Goal: Ask a question

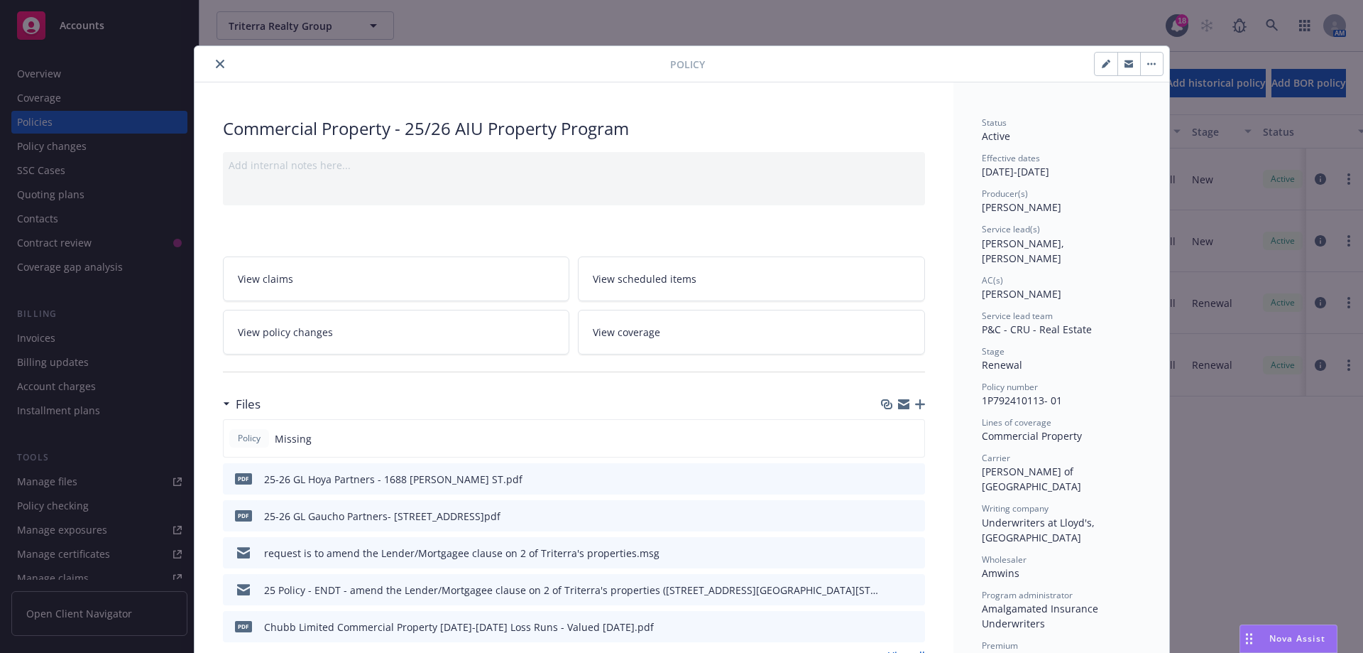
click at [216, 67] on icon "close" at bounding box center [220, 64] width 9 height 9
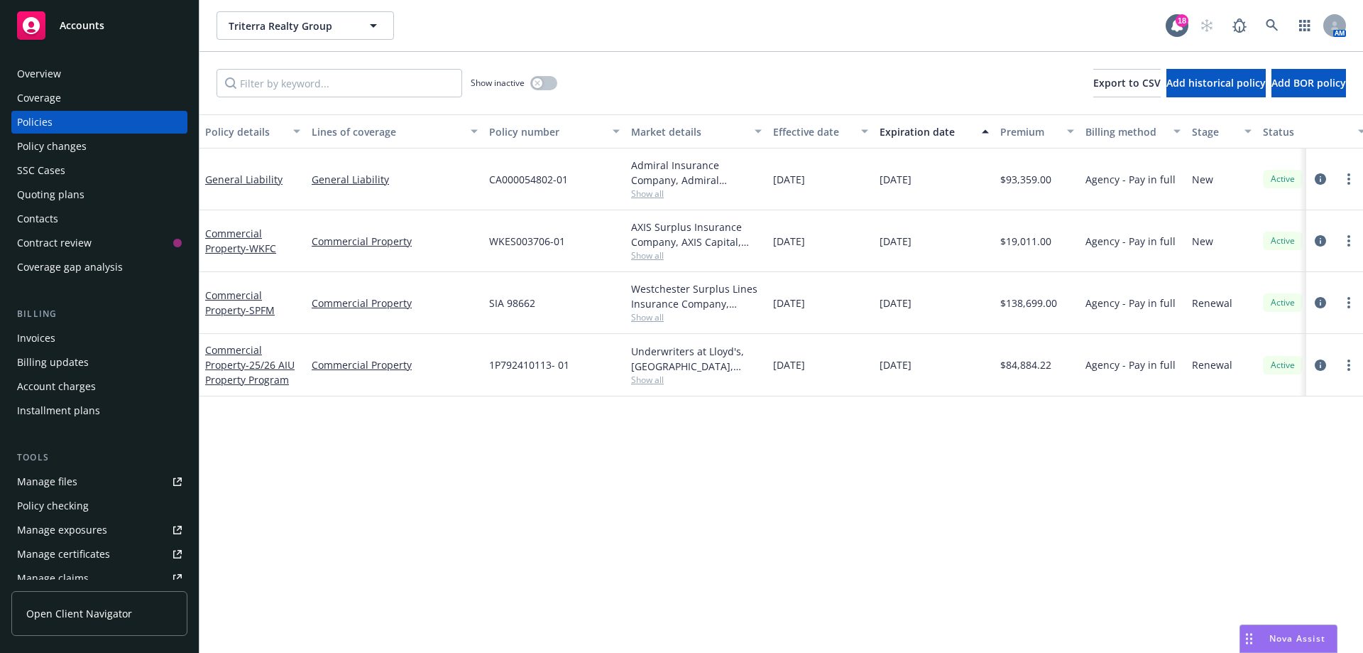
click at [1301, 638] on span "Nova Assist" at bounding box center [1298, 638] width 56 height 12
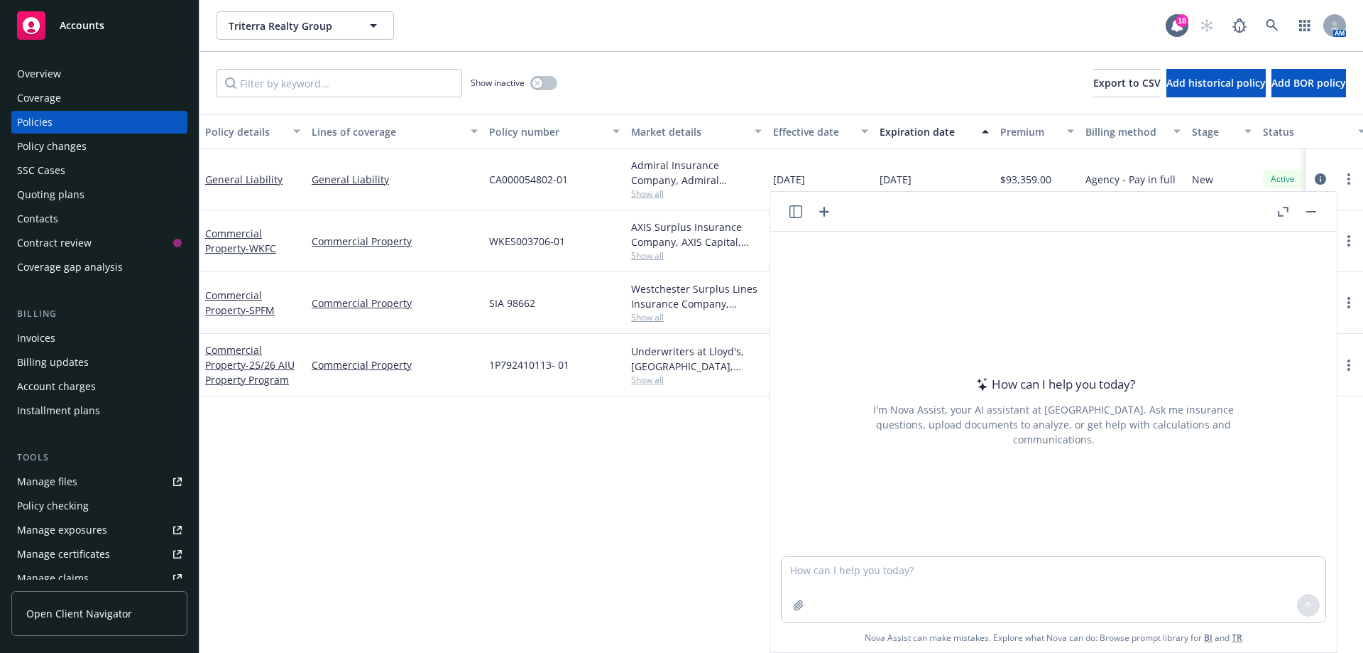
click at [1240, 624] on button "Nova Assist" at bounding box center [1289, 638] width 98 height 28
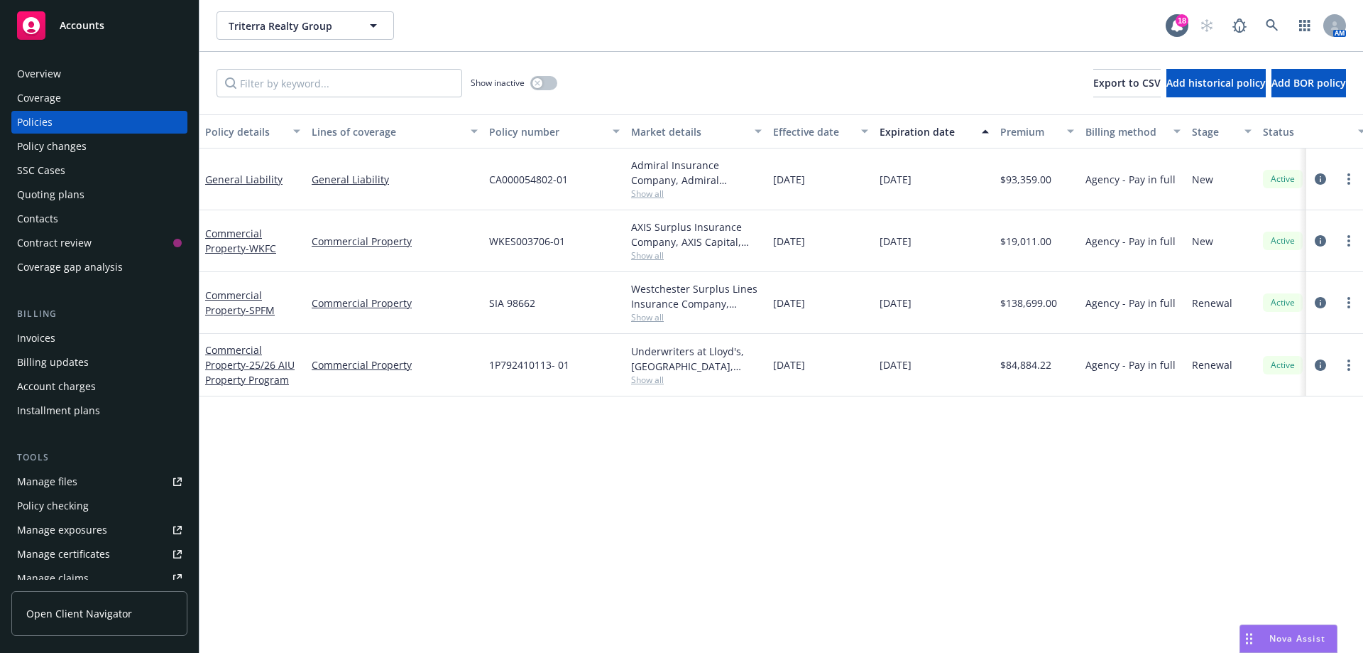
click at [1282, 644] on span "Nova Assist" at bounding box center [1298, 638] width 56 height 12
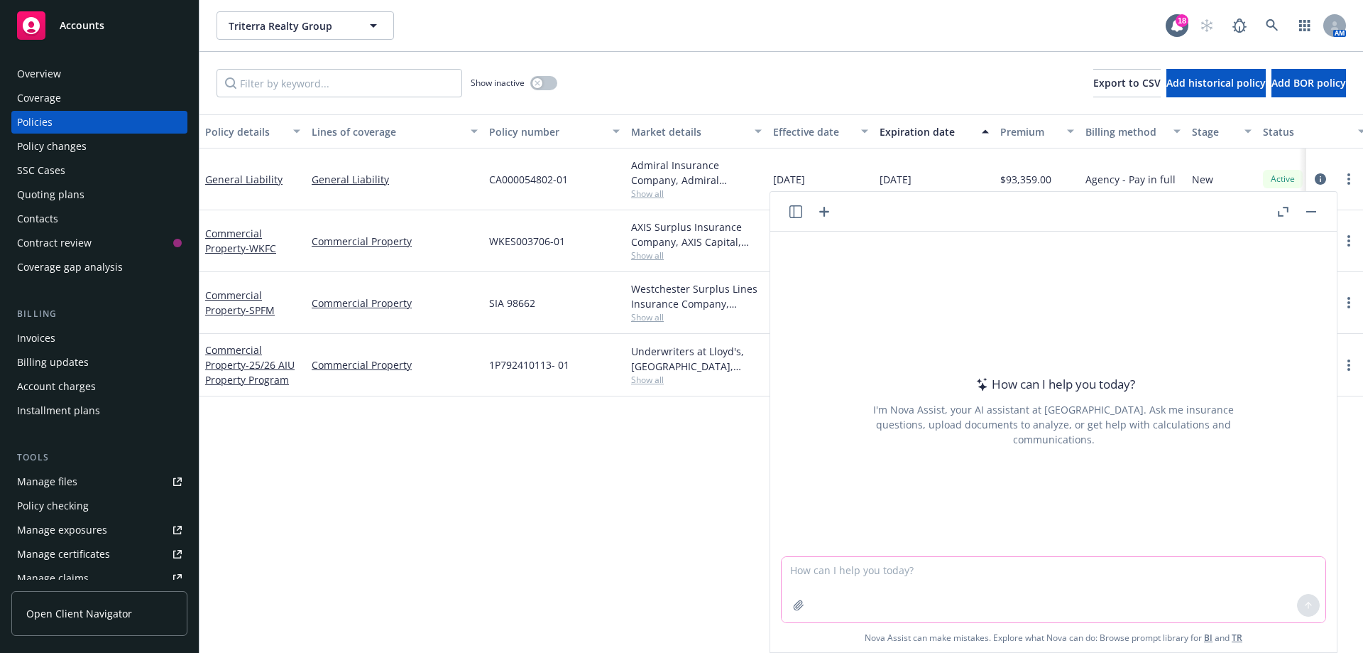
click at [796, 579] on textarea at bounding box center [1054, 589] width 544 height 65
type textarea "how can i find an area's crime score"
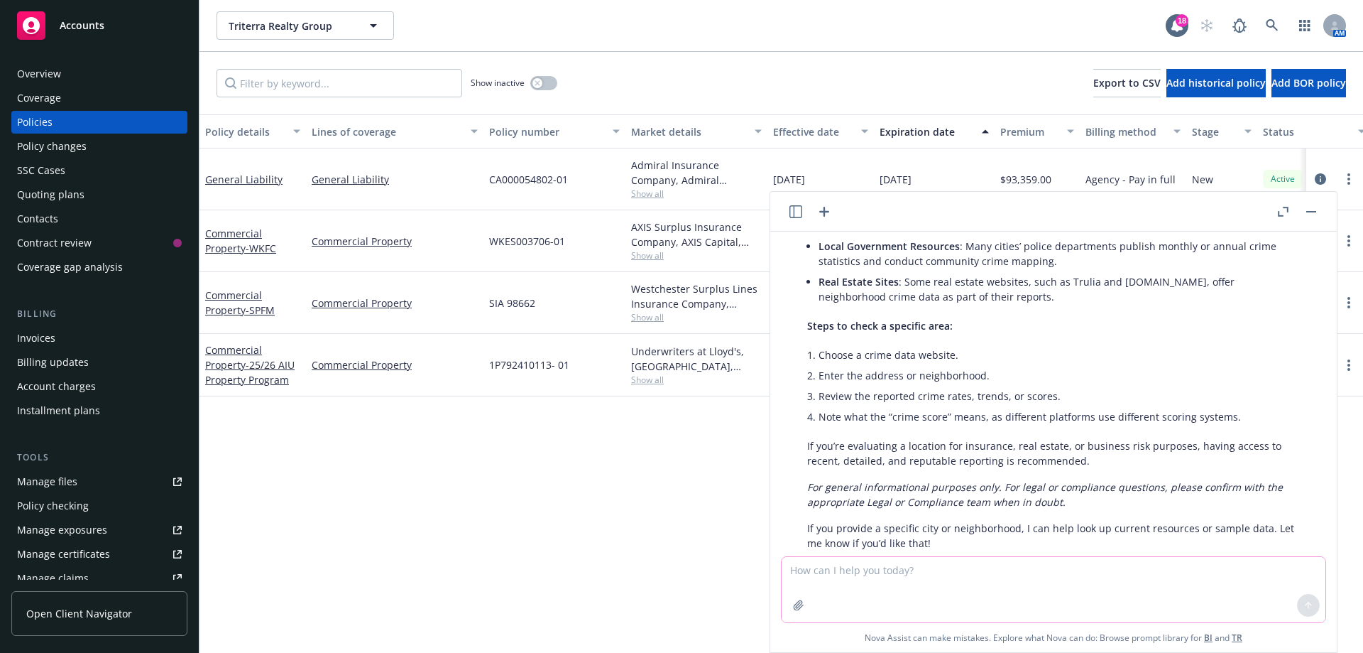
scroll to position [290, 0]
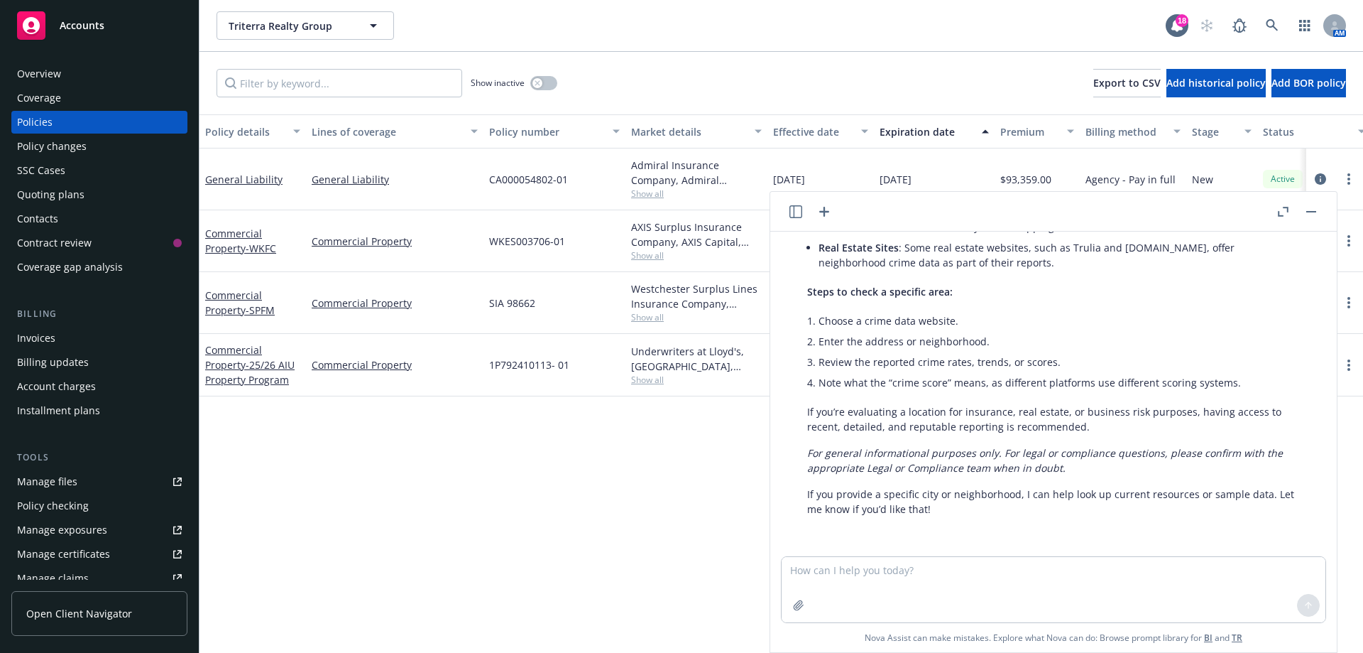
click at [1308, 209] on button "button" at bounding box center [1311, 211] width 17 height 17
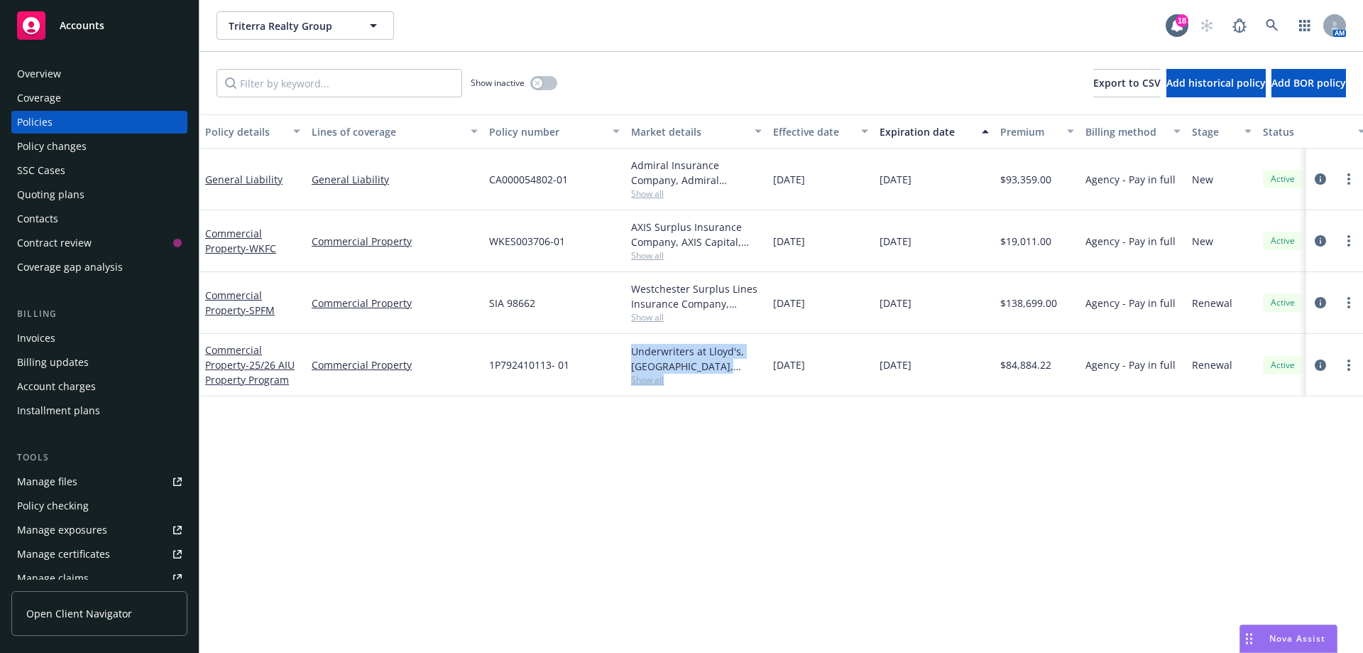
drag, startPoint x: 669, startPoint y: 528, endPoint x: 496, endPoint y: 648, distance: 210.6
click at [545, 632] on div "Policy details Lines of coverage Policy number Market details Effective date Ex…" at bounding box center [782, 383] width 1164 height 538
click at [344, 547] on div "Policy details Lines of coverage Policy number Market details Effective date Ex…" at bounding box center [782, 383] width 1164 height 538
click at [958, 529] on div "Policy details Lines of coverage Policy number Market details Effective date Ex…" at bounding box center [782, 383] width 1164 height 538
